Goal: Task Accomplishment & Management: Use online tool/utility

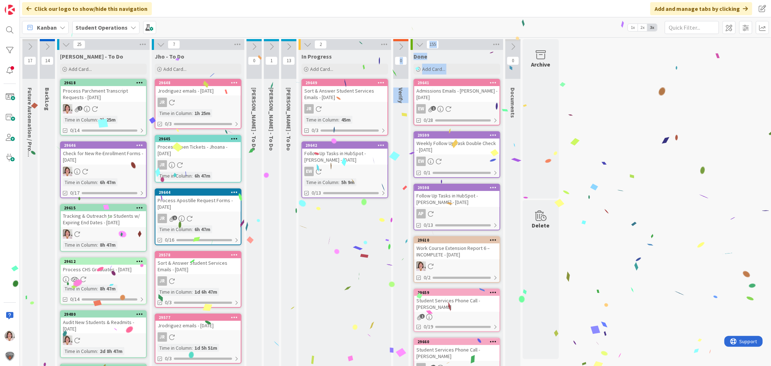
drag, startPoint x: 356, startPoint y: 140, endPoint x: 468, endPoint y: 85, distance: 124.0
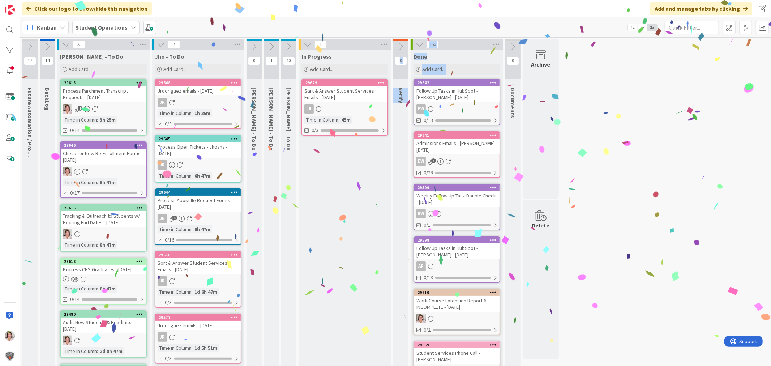
click at [161, 47] on icon at bounding box center [161, 44] width 8 height 8
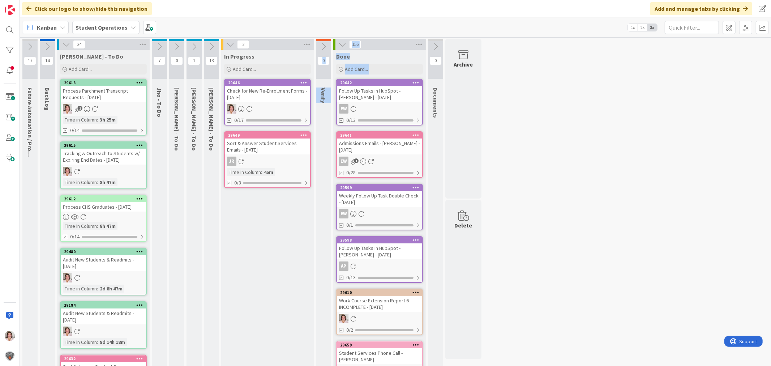
click at [271, 98] on div "Check for New Re-Enrollment Forms - [DATE]" at bounding box center [267, 94] width 85 height 16
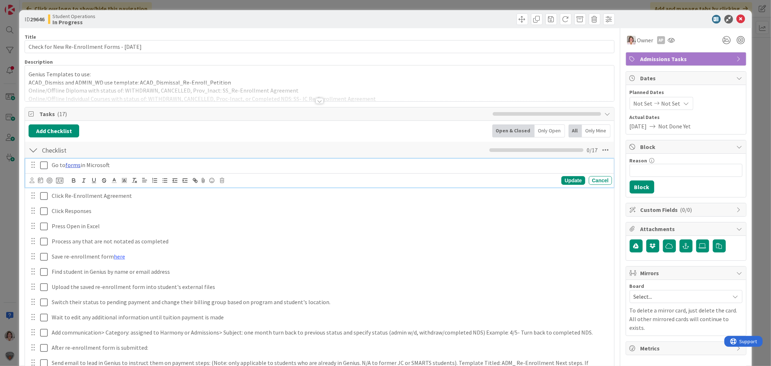
click at [71, 164] on link "forms" at bounding box center [72, 164] width 15 height 7
click at [60, 177] on link "[URL][DOMAIN_NAME]" at bounding box center [54, 178] width 50 height 9
click at [737, 17] on icon at bounding box center [741, 19] width 9 height 9
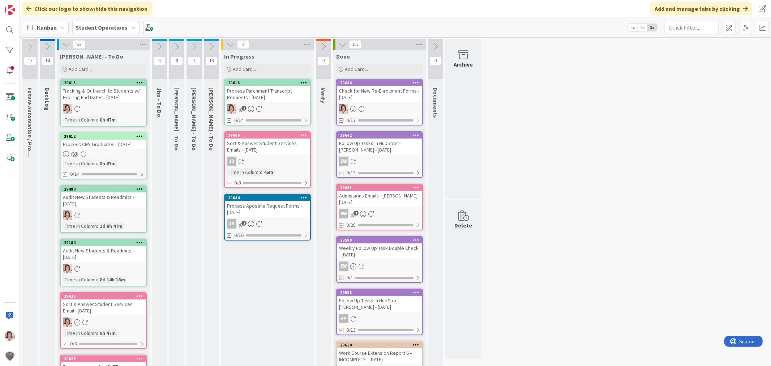
click at [263, 95] on div "Process Parchment Transcript Requests - [DATE]" at bounding box center [267, 94] width 85 height 16
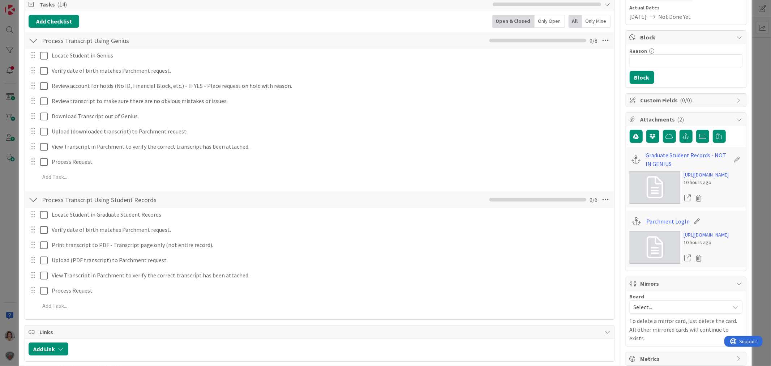
scroll to position [120, 0]
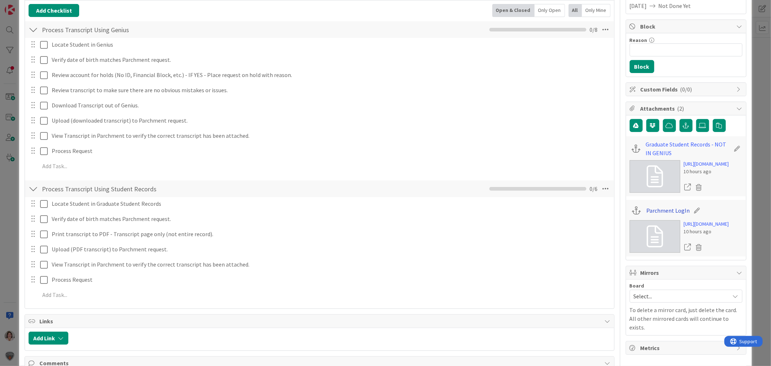
click at [664, 215] on link "Parchment LogIn" at bounding box center [667, 210] width 43 height 9
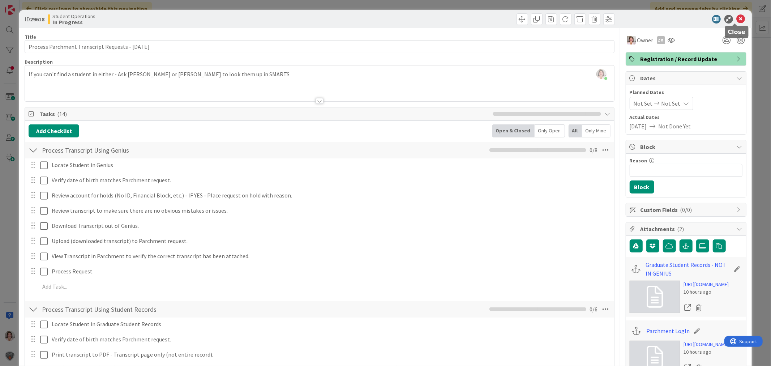
click at [737, 17] on icon at bounding box center [741, 19] width 9 height 9
